Goal: Information Seeking & Learning: Learn about a topic

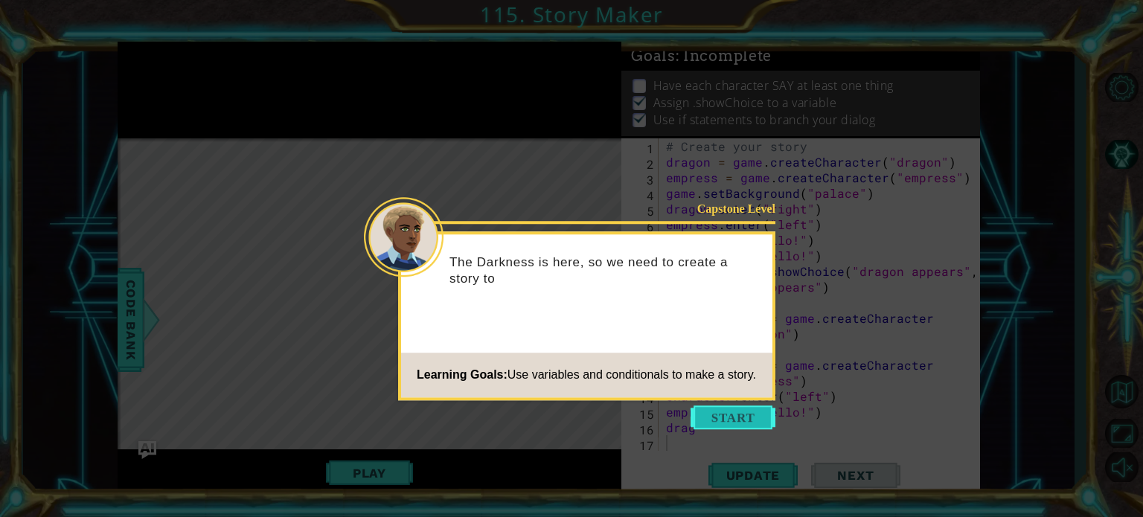
click at [723, 411] on button "Start" at bounding box center [733, 418] width 85 height 24
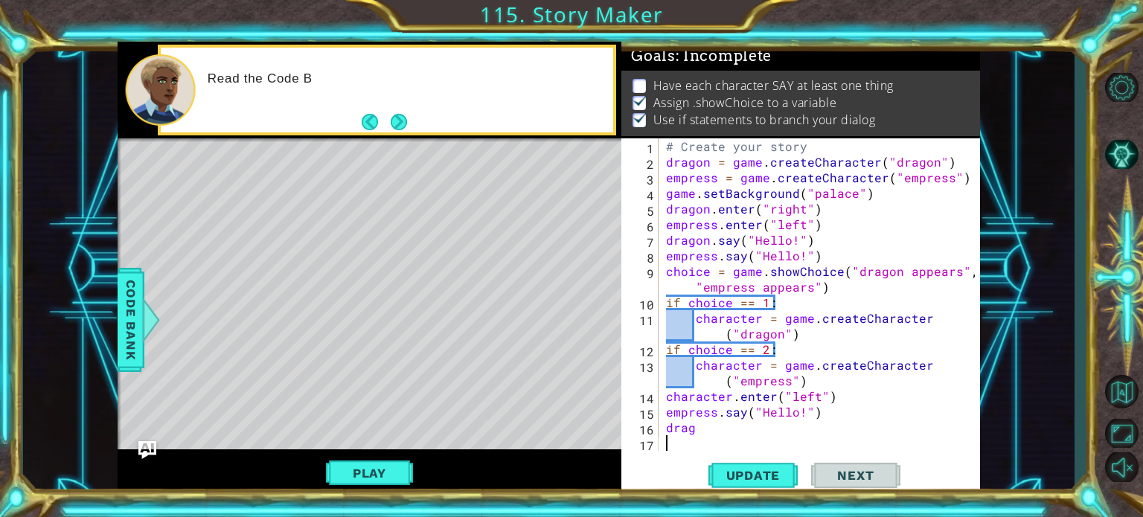
click at [714, 424] on div "# Create your story dragon = game . createCharacter ( "dragon" ) empress = game…" at bounding box center [823, 310] width 321 height 344
type textarea "d"
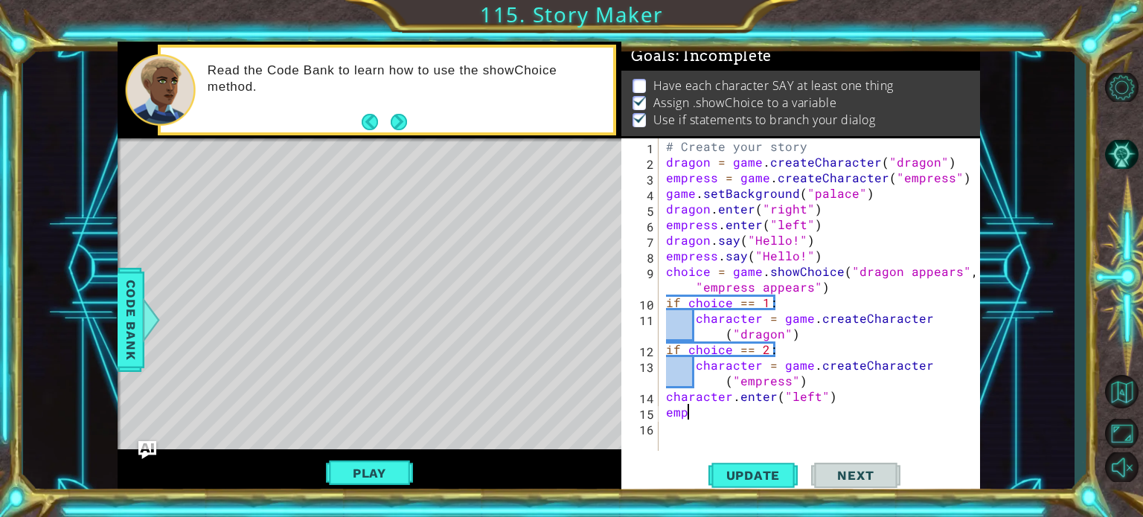
type textarea "e"
type textarea "character.say("Hello")"
click at [777, 471] on span "Update" at bounding box center [754, 475] width 84 height 15
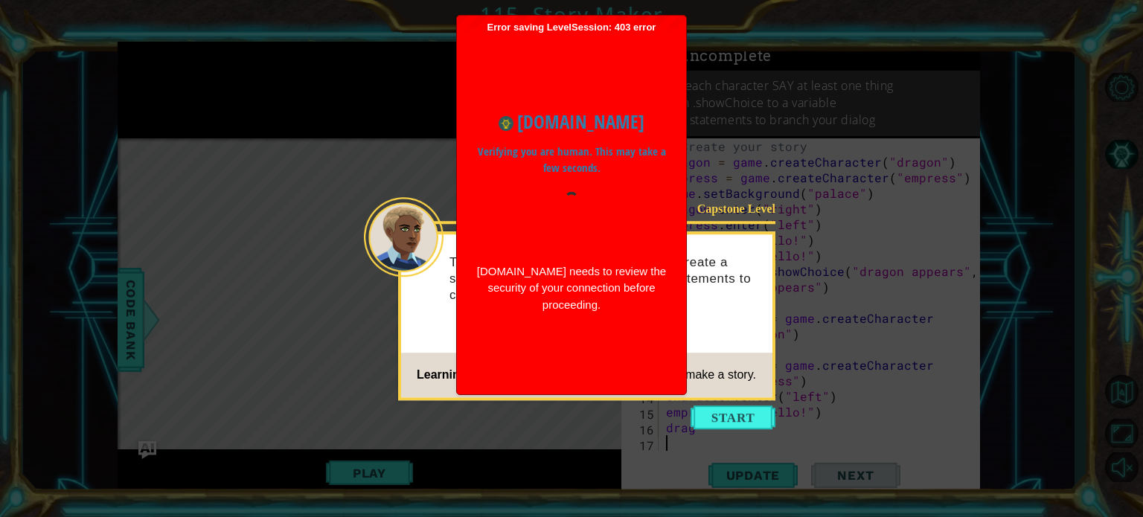
click at [637, 139] on div "www.ozaria.com Verifying you are human. This may take a few seconds. www.ozaria…" at bounding box center [571, 210] width 214 height 235
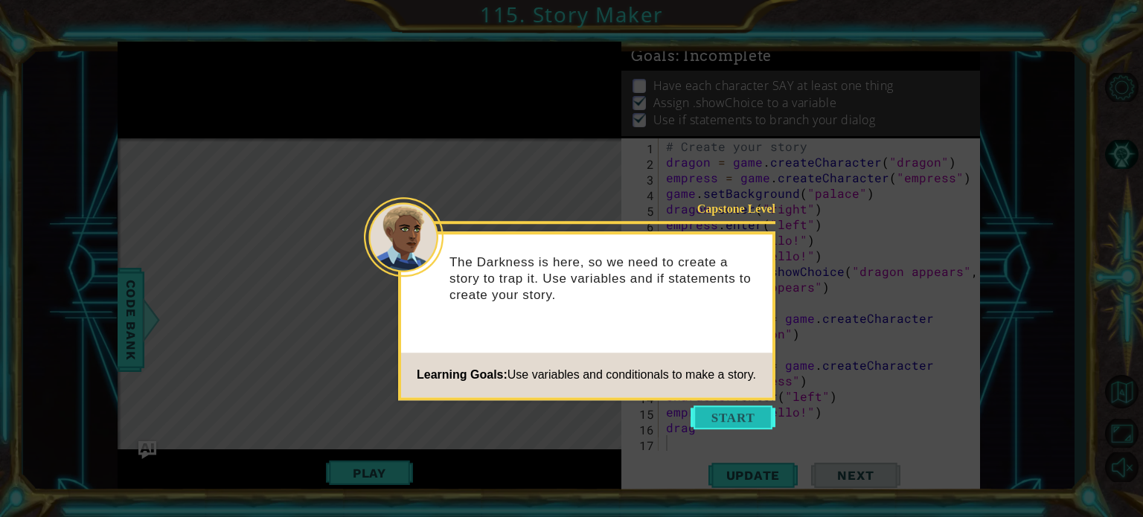
click at [750, 415] on button "Start" at bounding box center [733, 418] width 85 height 24
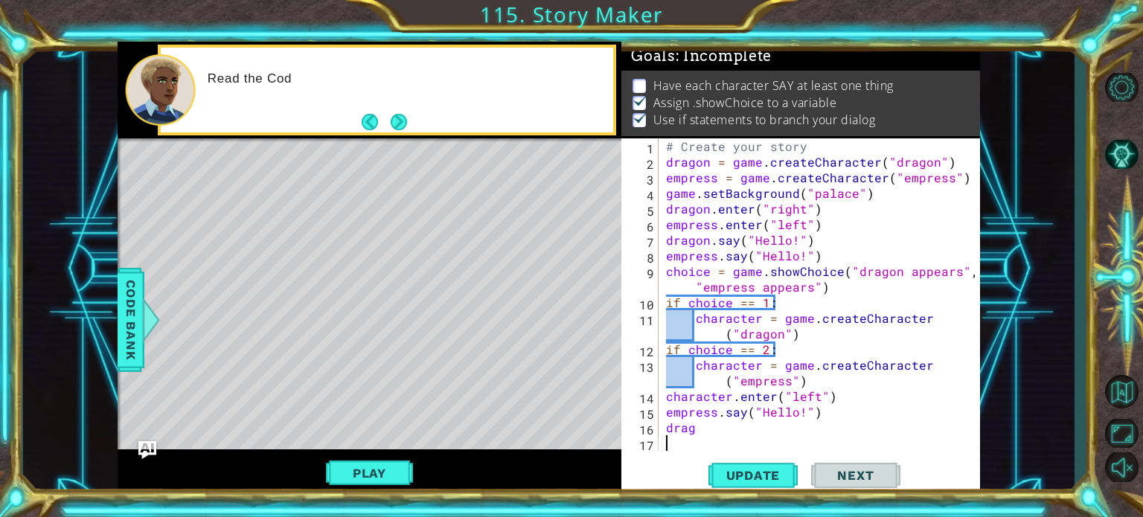
click at [754, 424] on div "# Create your story dragon = game . createCharacter ( "dragon" ) empress = game…" at bounding box center [823, 310] width 321 height 344
type textarea "drag"
